Goal: Find specific page/section: Find specific page/section

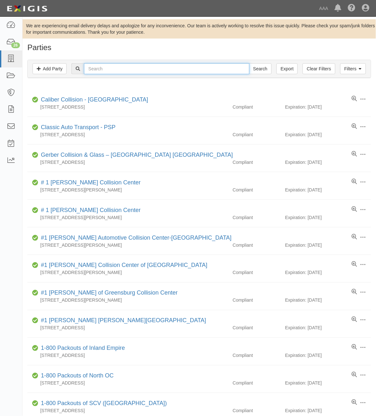
click at [145, 72] on input "text" at bounding box center [166, 68] width 165 height 11
type input "516146"
click at [249, 63] on input "Search" at bounding box center [260, 68] width 23 height 11
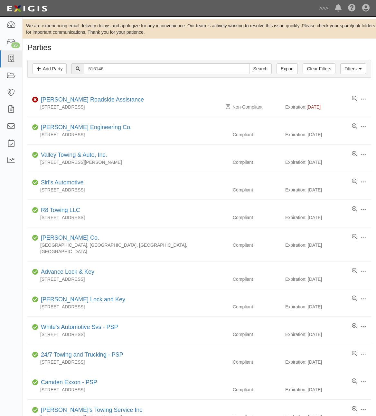
click at [82, 101] on link "[PERSON_NAME] Roadside Assistance" at bounding box center [92, 99] width 103 height 6
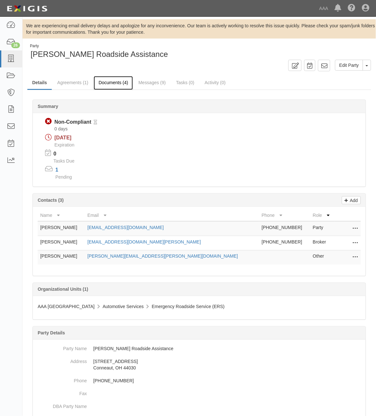
click at [113, 84] on link "Documents (4)" at bounding box center [113, 83] width 39 height 14
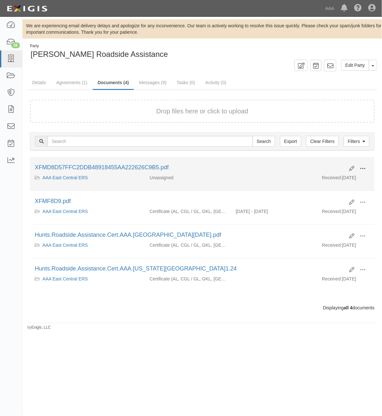
click at [366, 170] on button at bounding box center [362, 169] width 14 height 11
click at [340, 179] on link "View" at bounding box center [331, 178] width 51 height 12
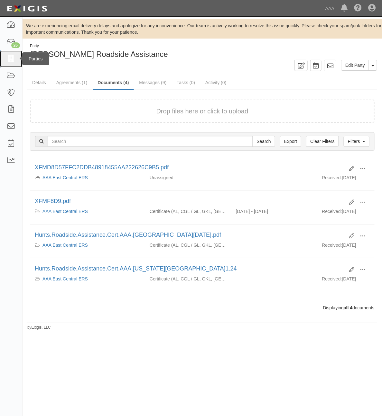
click at [12, 59] on icon at bounding box center [10, 58] width 9 height 7
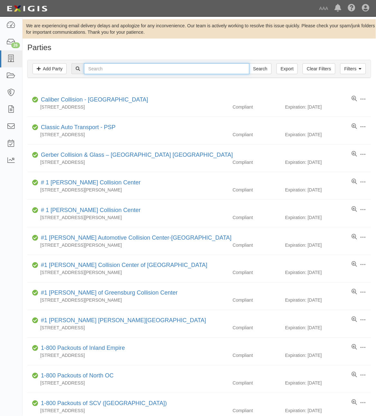
click at [133, 67] on input "text" at bounding box center [166, 68] width 165 height 11
type input "Roaring Brook"
click at [249, 63] on input "Search" at bounding box center [260, 68] width 23 height 11
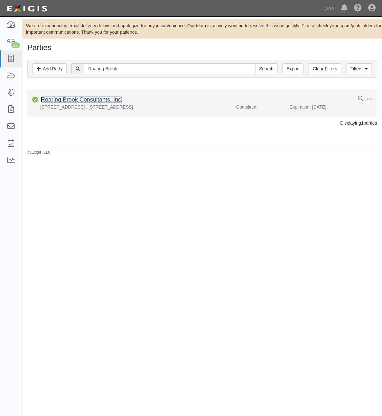
click at [97, 99] on link "Roaring Brook Consultants, Inc." at bounding box center [82, 99] width 82 height 6
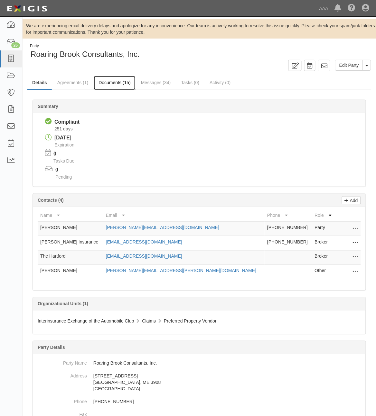
click at [105, 82] on link "Documents (15)" at bounding box center [115, 83] width 42 height 14
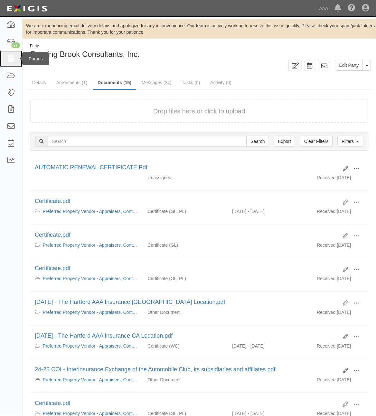
click at [12, 60] on icon at bounding box center [10, 58] width 9 height 7
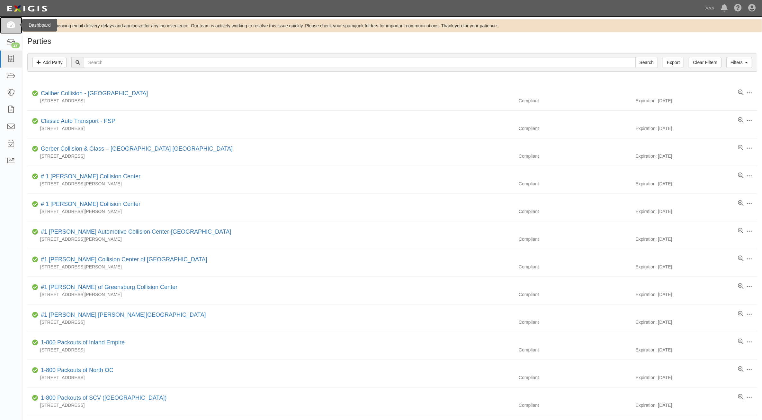
click at [10, 26] on icon at bounding box center [10, 25] width 9 height 7
